Goal: Task Accomplishment & Management: Use online tool/utility

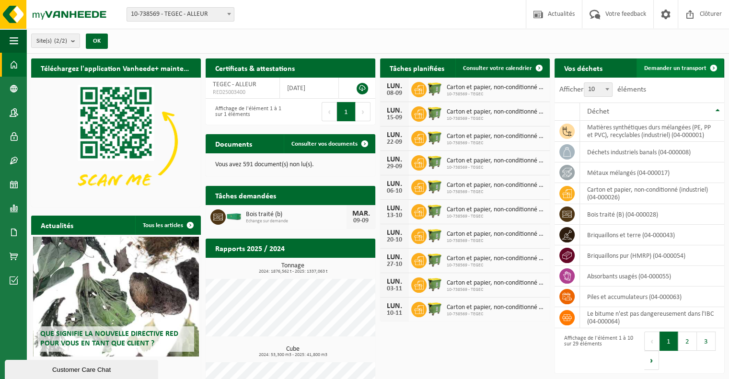
click at [675, 70] on span "Demander un transport" at bounding box center [675, 68] width 62 height 6
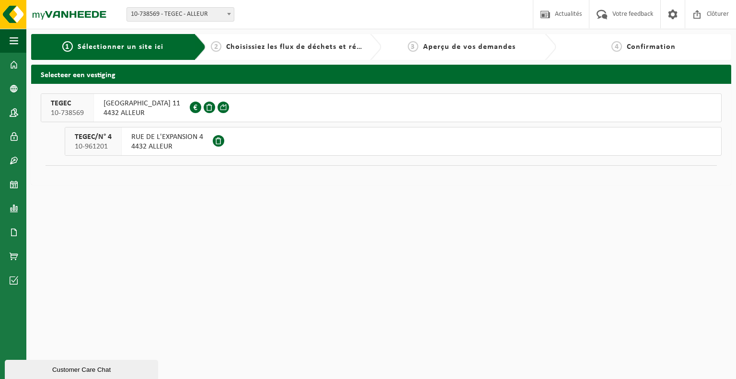
click at [156, 109] on span "4432 ALLEUR" at bounding box center [142, 113] width 77 height 10
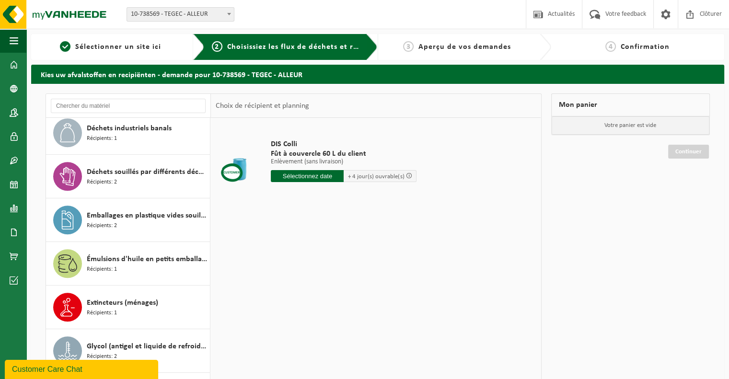
scroll to position [575, 0]
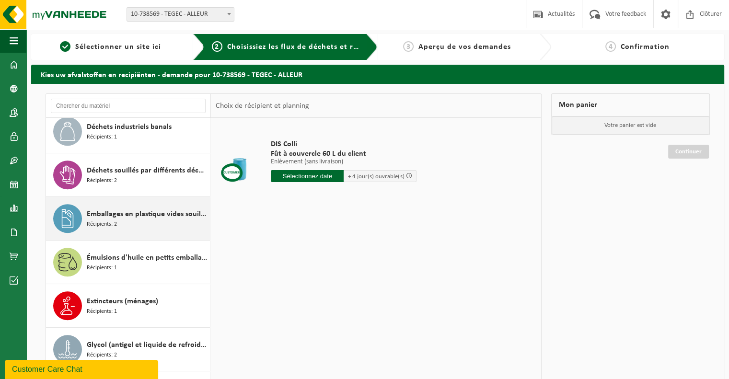
click at [129, 216] on span "Emballages en plastique vides souillés par des substances dangereuses" at bounding box center [147, 215] width 121 height 12
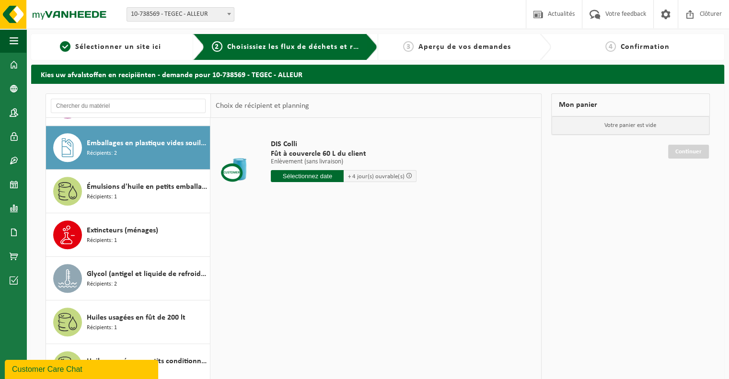
scroll to position [653, 0]
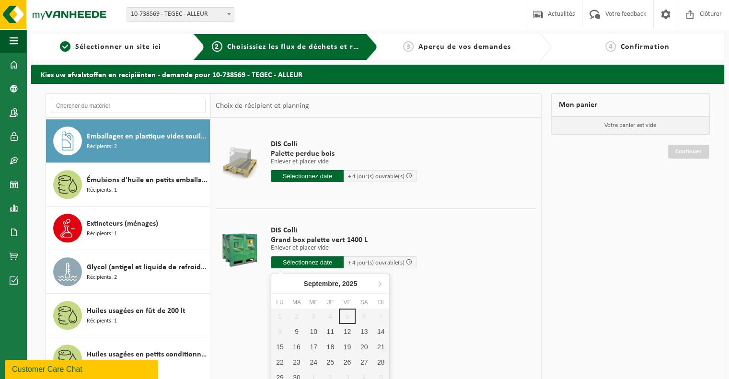
click at [313, 262] on input "text" at bounding box center [307, 263] width 73 height 12
click at [298, 334] on div "9" at bounding box center [296, 331] width 17 height 15
type input "à partir de 2025-09-09"
type input "2025-09-09"
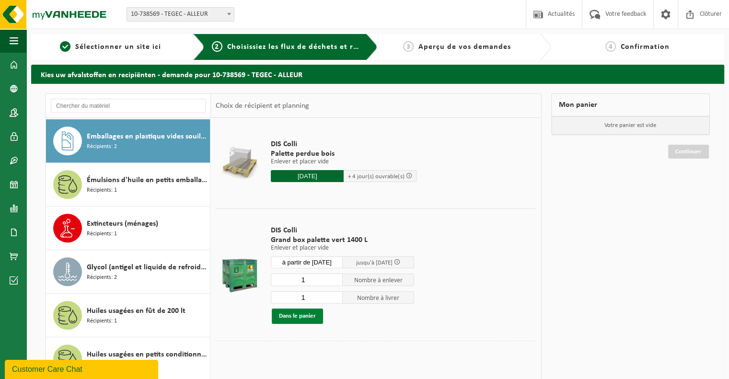
click at [300, 316] on button "Dans le panier" at bounding box center [297, 316] width 51 height 15
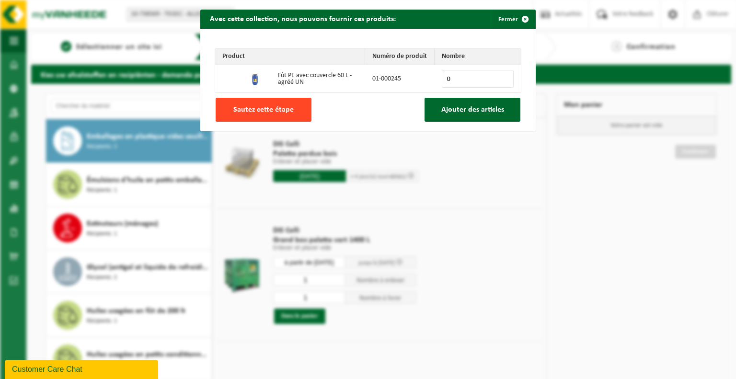
click at [257, 116] on button "Sautez cette étape" at bounding box center [264, 110] width 96 height 24
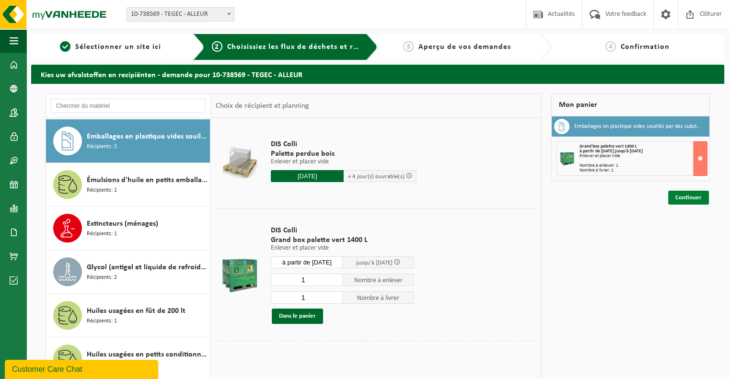
click at [679, 198] on link "Continuer" at bounding box center [688, 198] width 41 height 14
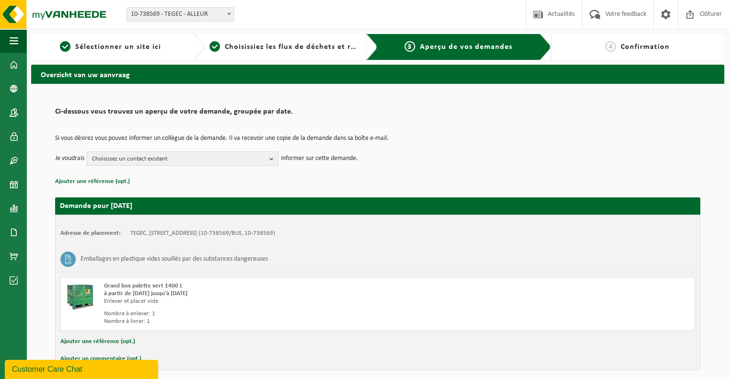
click at [268, 163] on button "Choisissez un contact existant" at bounding box center [183, 159] width 192 height 14
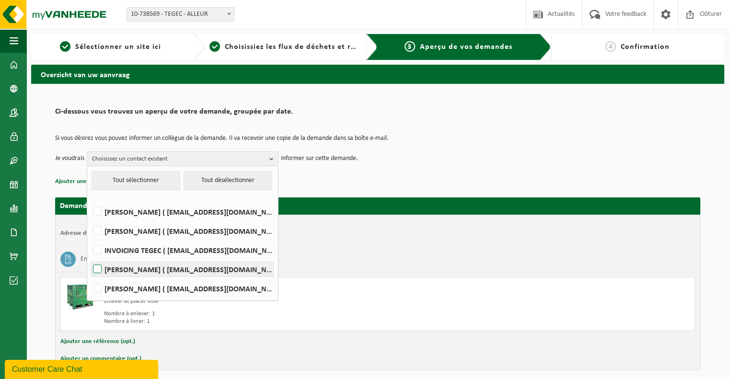
click at [135, 269] on label "Nicolas Vanhulst ( vanhulst@tegec.be )" at bounding box center [182, 269] width 182 height 14
click at [90, 257] on input "Nicolas Vanhulst ( vanhulst@tegec.be )" at bounding box center [89, 257] width 0 height 0
checkbox input "true"
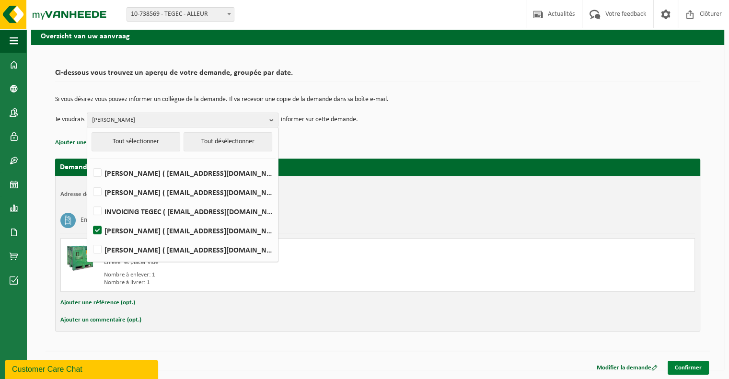
click at [682, 364] on link "Confirmer" at bounding box center [688, 368] width 41 height 14
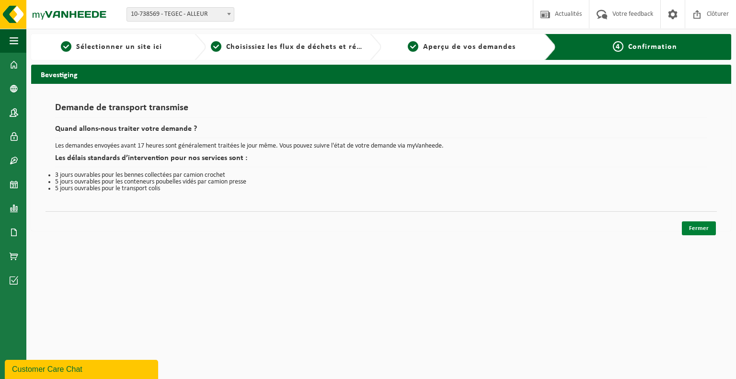
click at [695, 226] on link "Fermer" at bounding box center [699, 229] width 34 height 14
